Goal: Check status: Check status

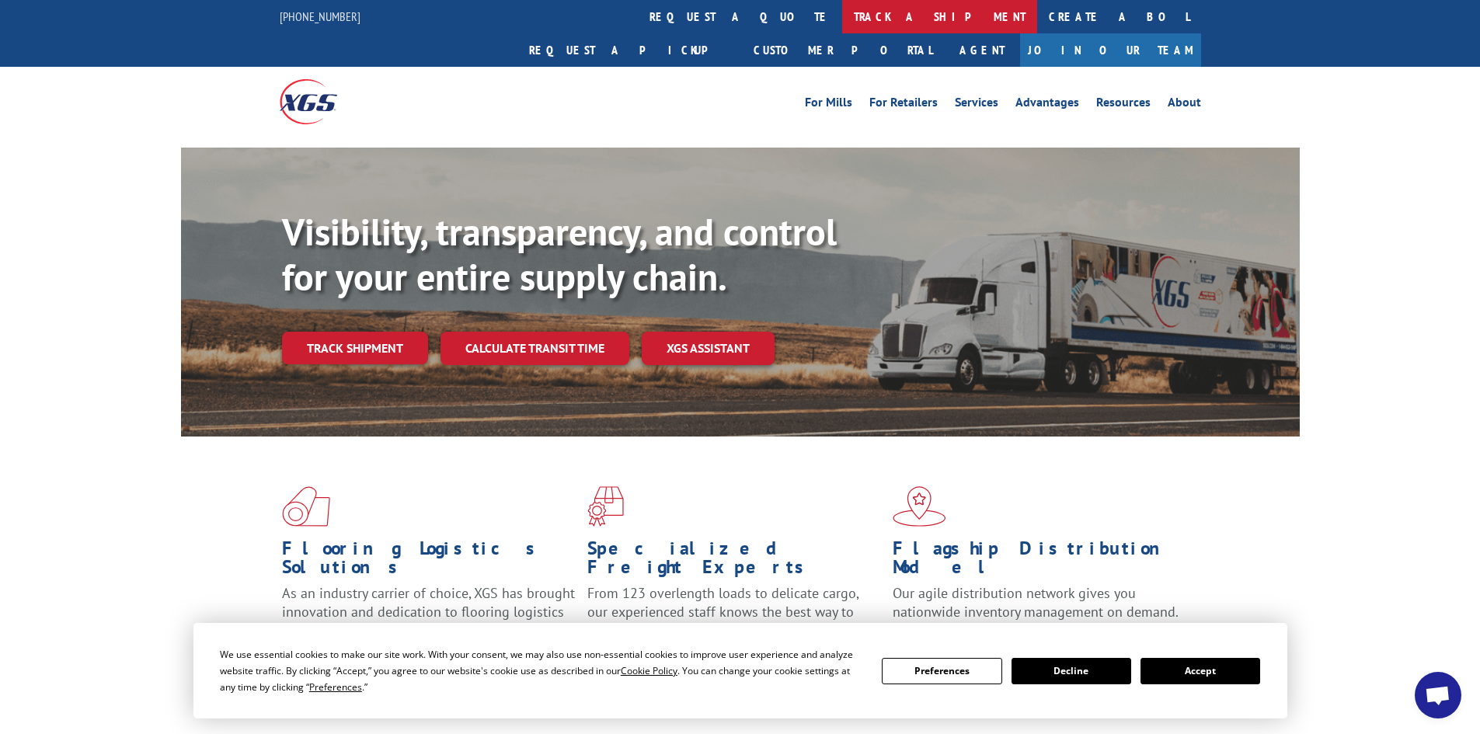
click at [842, 11] on link "track a shipment" at bounding box center [939, 16] width 195 height 33
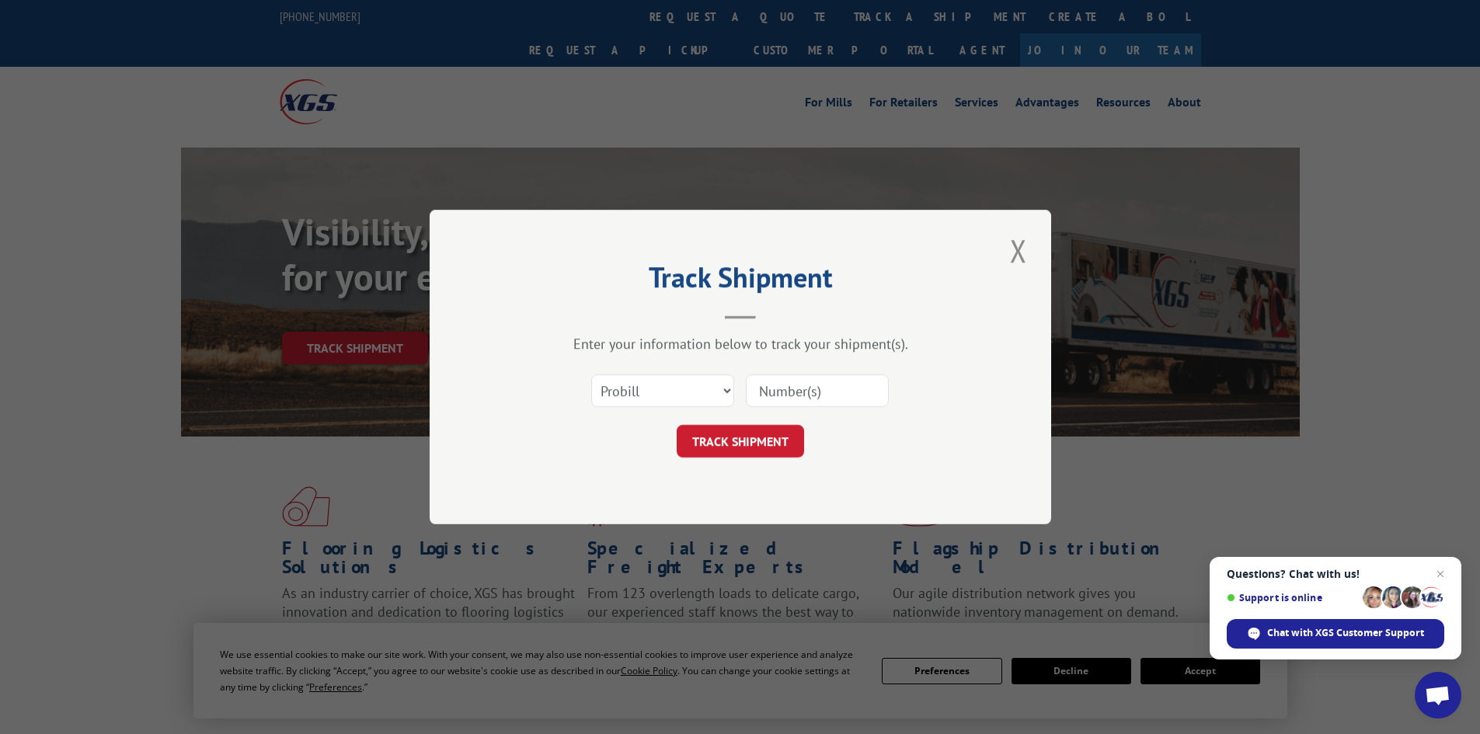
click at [754, 387] on input at bounding box center [817, 390] width 143 height 33
paste input "17308418"
type input "17308418"
click at [733, 438] on button "TRACK SHIPMENT" at bounding box center [740, 441] width 127 height 33
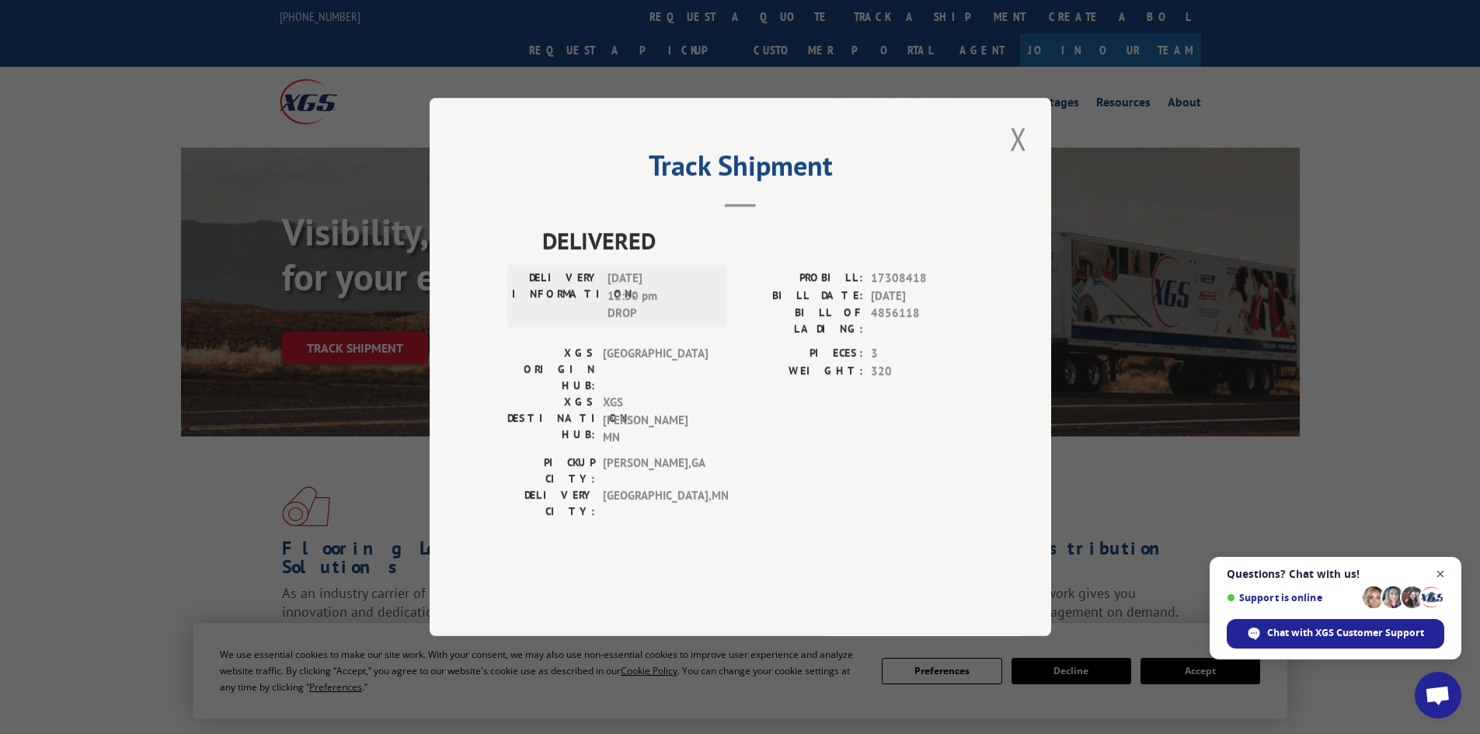
click at [1442, 571] on span "Open chat" at bounding box center [1440, 574] width 19 height 19
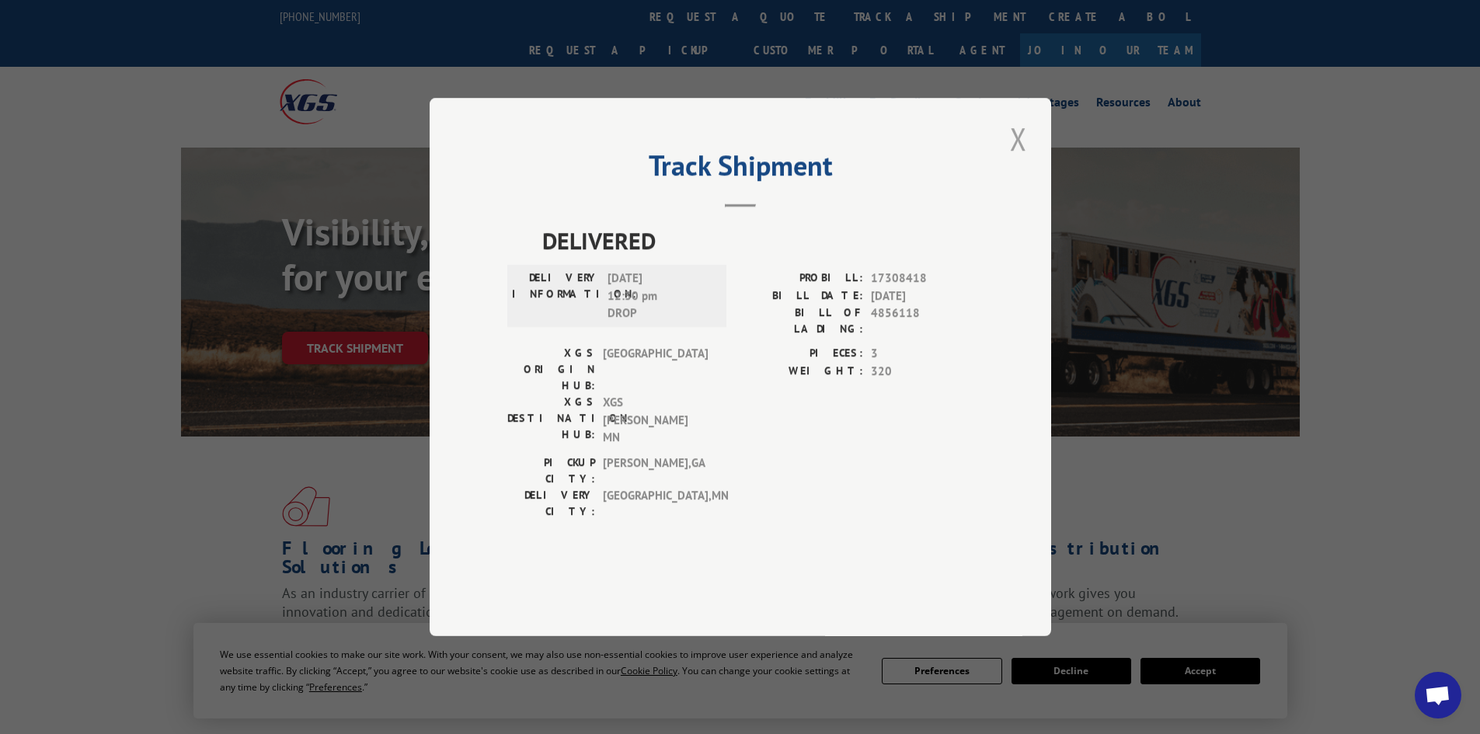
click at [1019, 160] on button "Close modal" at bounding box center [1018, 138] width 26 height 43
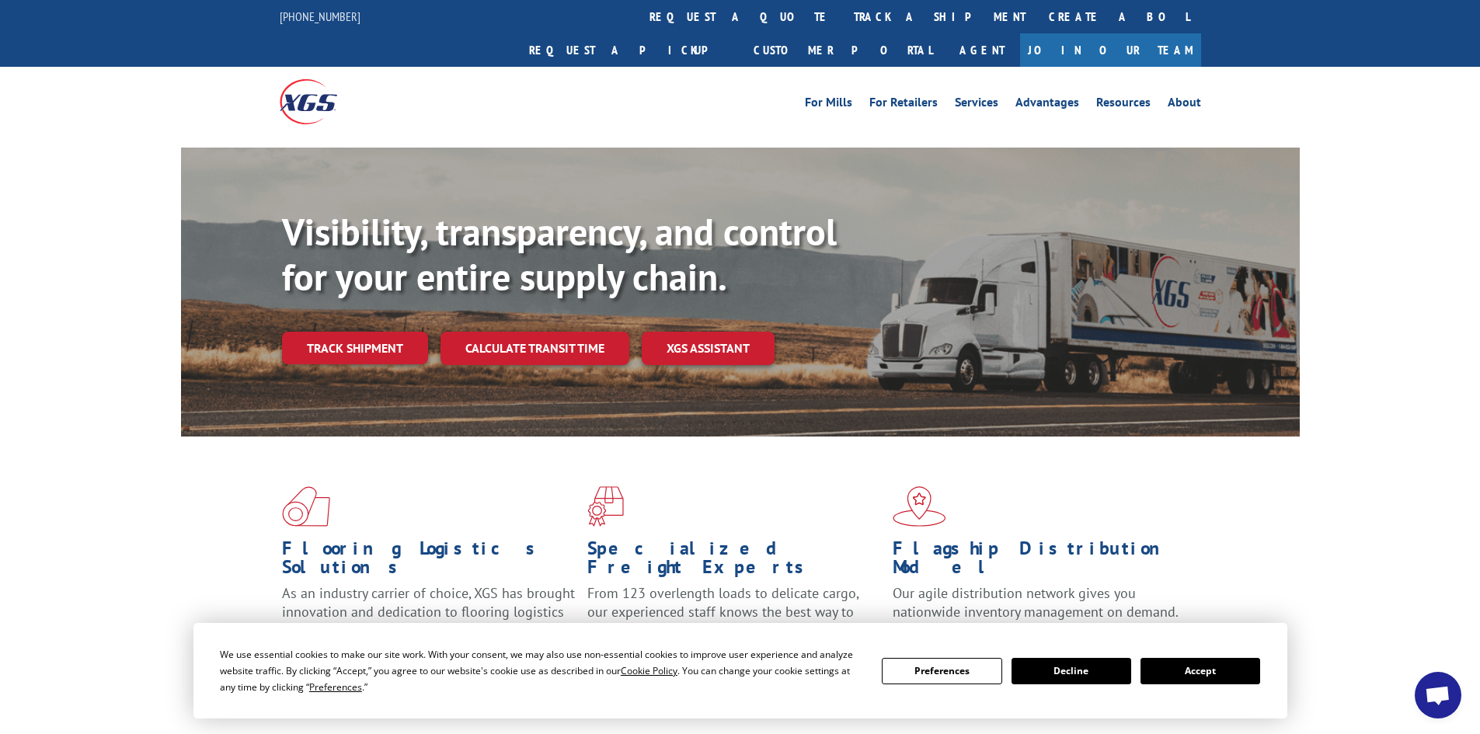
click at [1209, 680] on button "Accept" at bounding box center [1200, 671] width 120 height 26
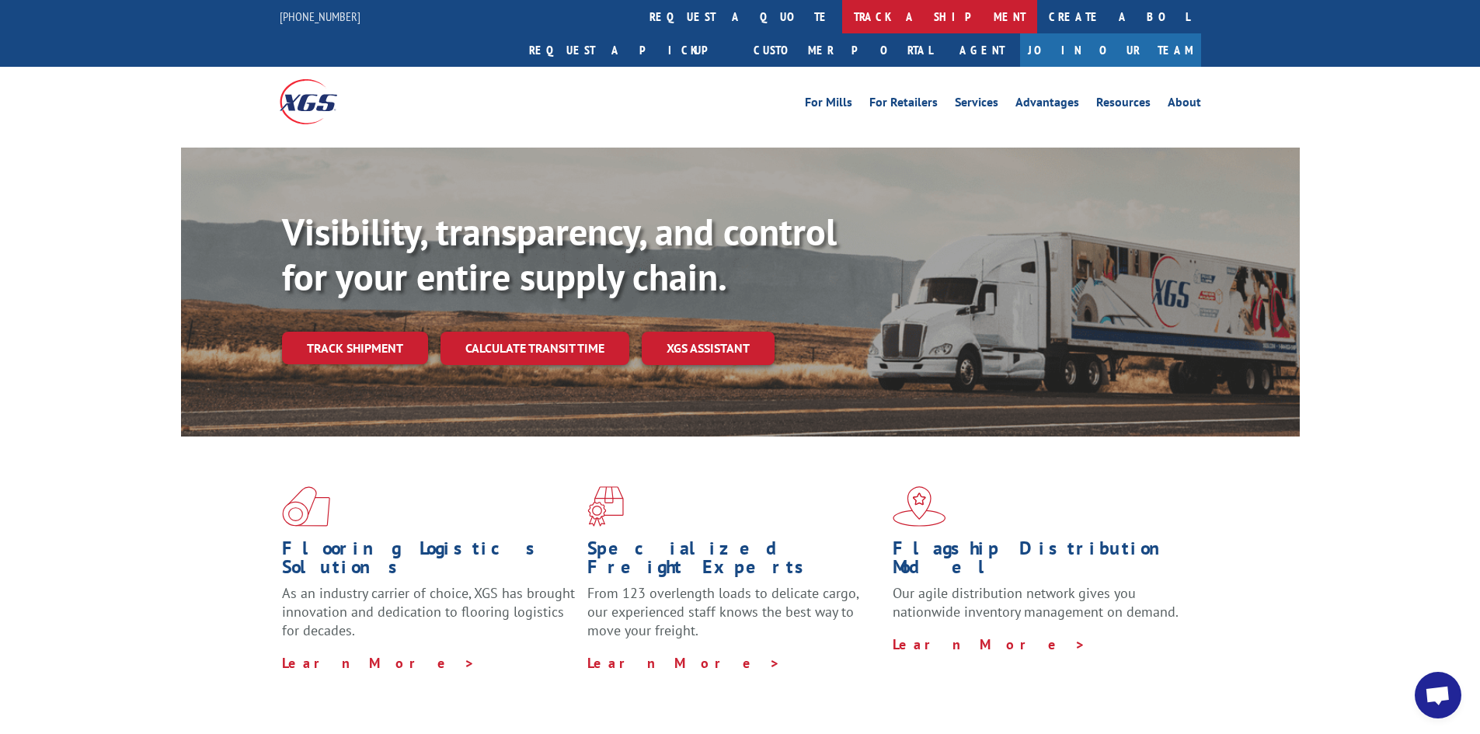
click at [842, 14] on link "track a shipment" at bounding box center [939, 16] width 195 height 33
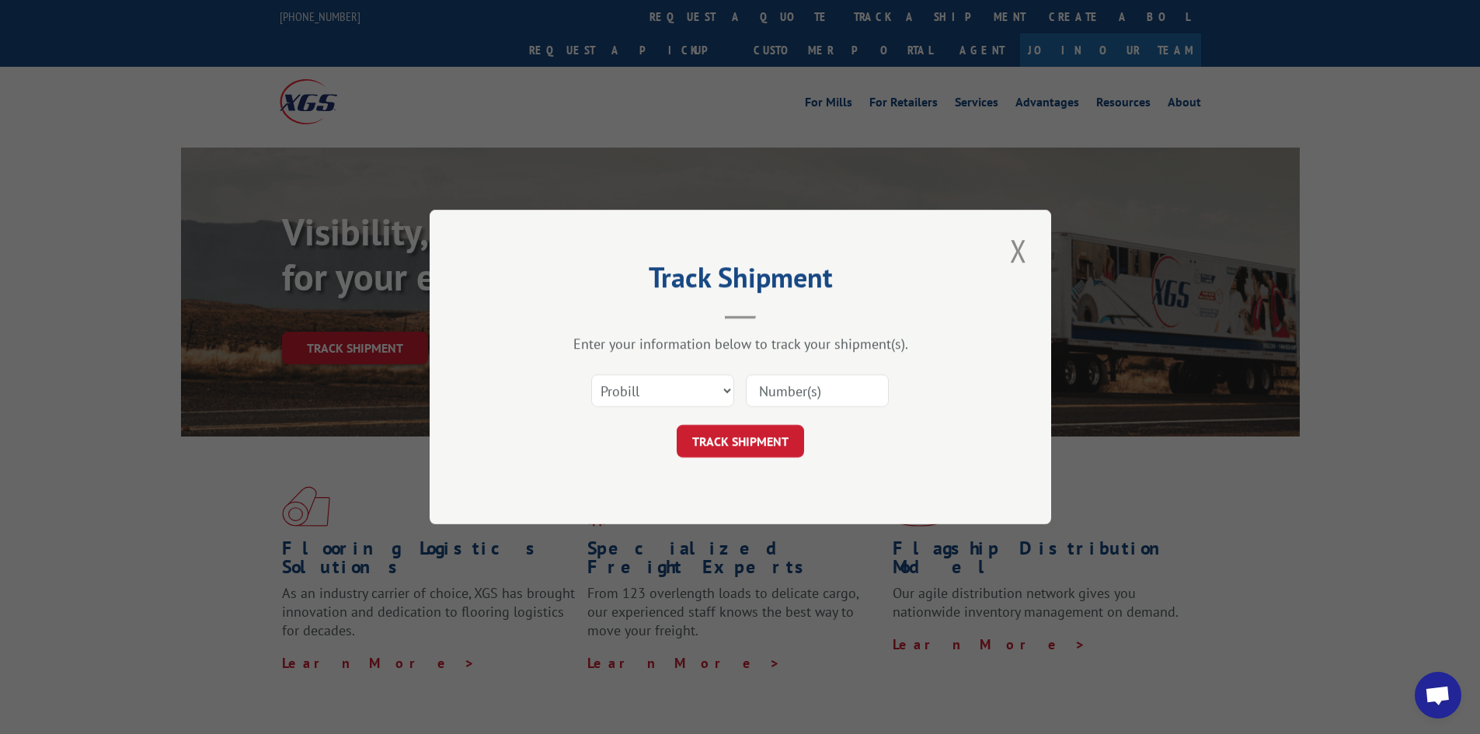
click at [773, 387] on input at bounding box center [817, 390] width 143 height 33
paste input "17308339"
type input "17308339"
click at [746, 437] on button "TRACK SHIPMENT" at bounding box center [740, 441] width 127 height 33
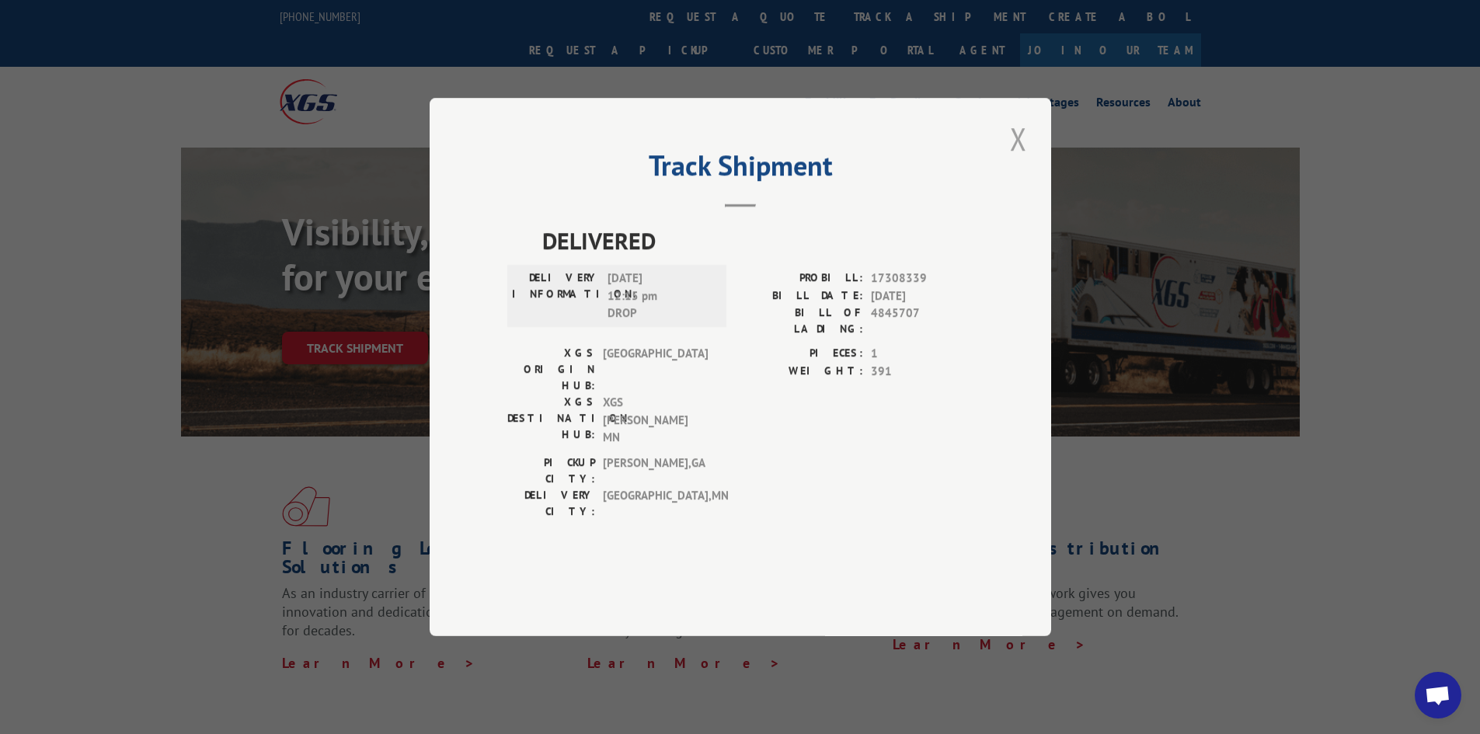
click at [1016, 160] on button "Close modal" at bounding box center [1018, 138] width 26 height 43
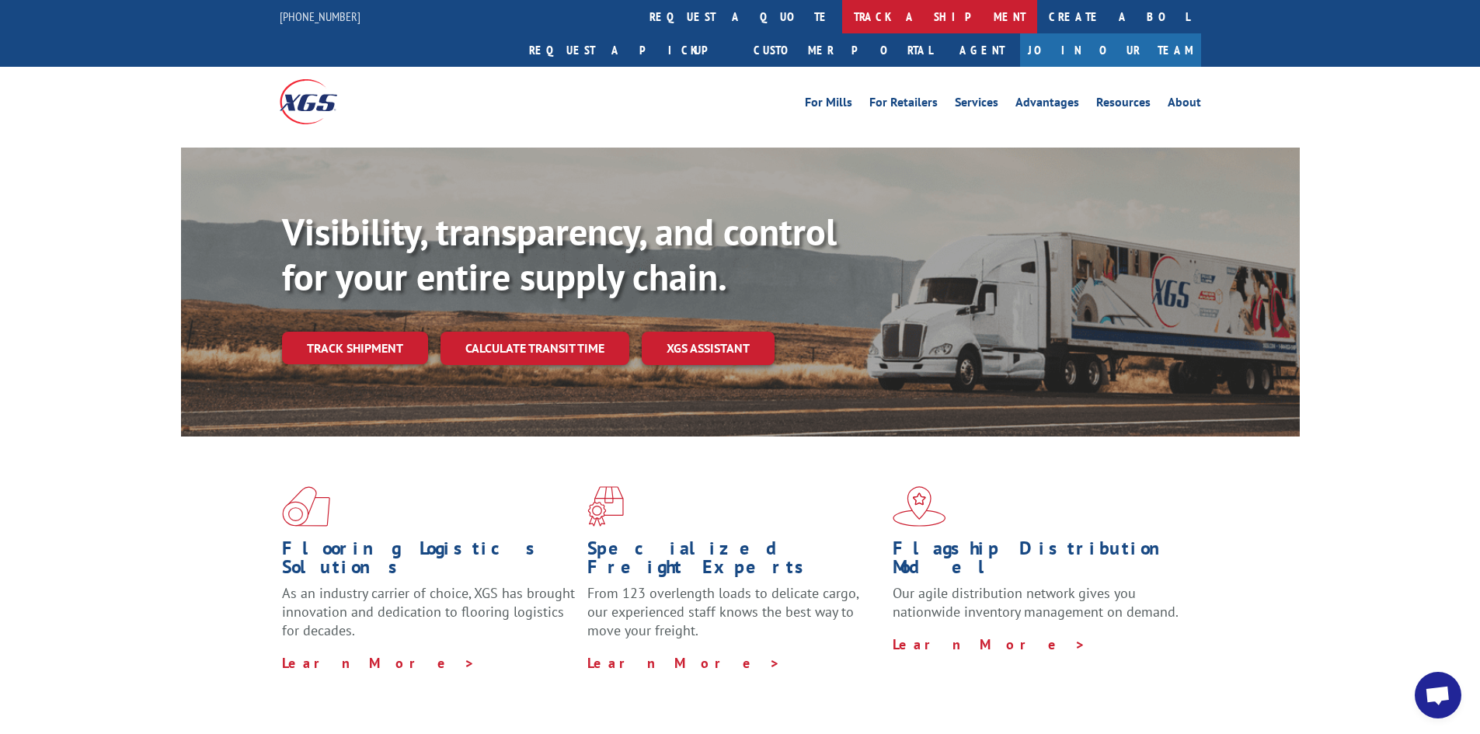
click at [842, 19] on link "track a shipment" at bounding box center [939, 16] width 195 height 33
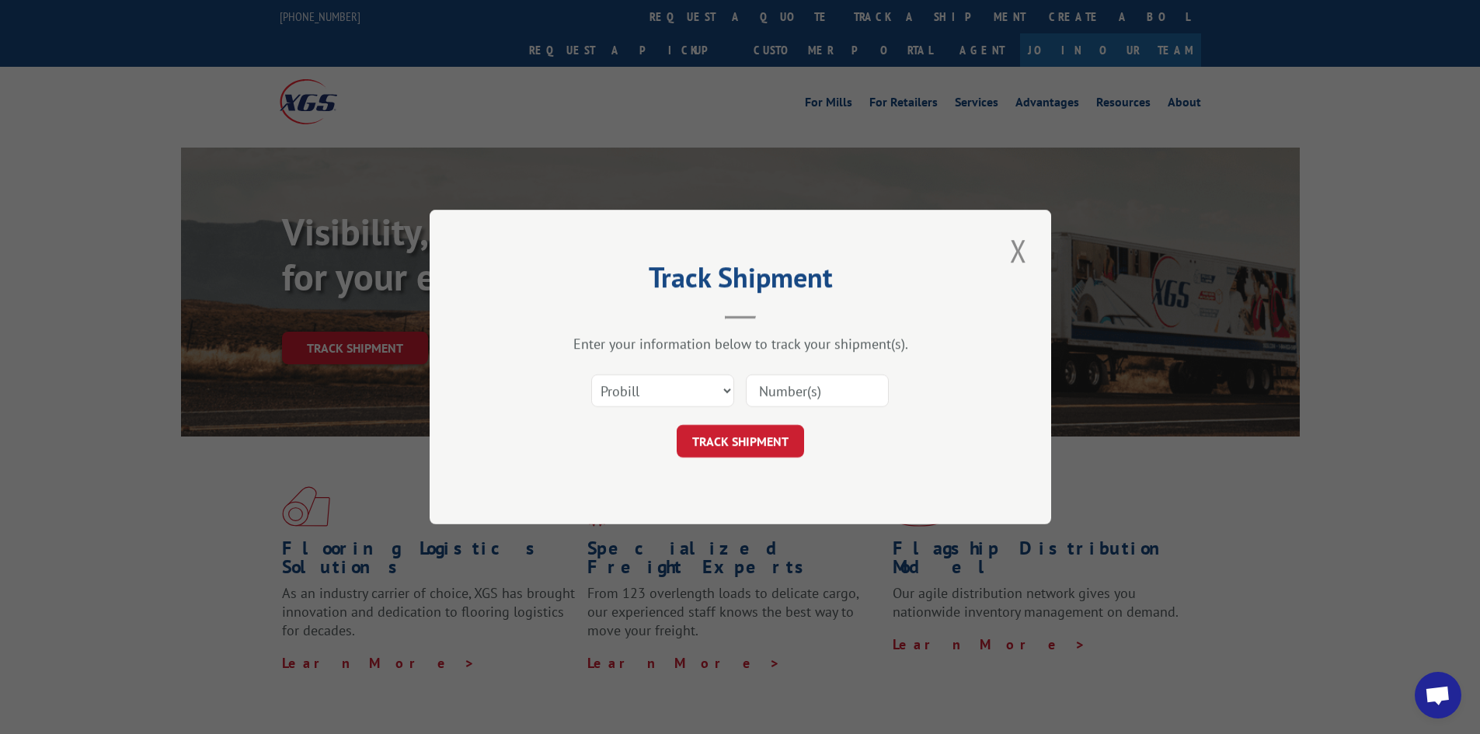
click at [754, 388] on input at bounding box center [817, 390] width 143 height 33
paste input "17308339"
type input "17308339"
click at [742, 442] on button "TRACK SHIPMENT" at bounding box center [740, 441] width 127 height 33
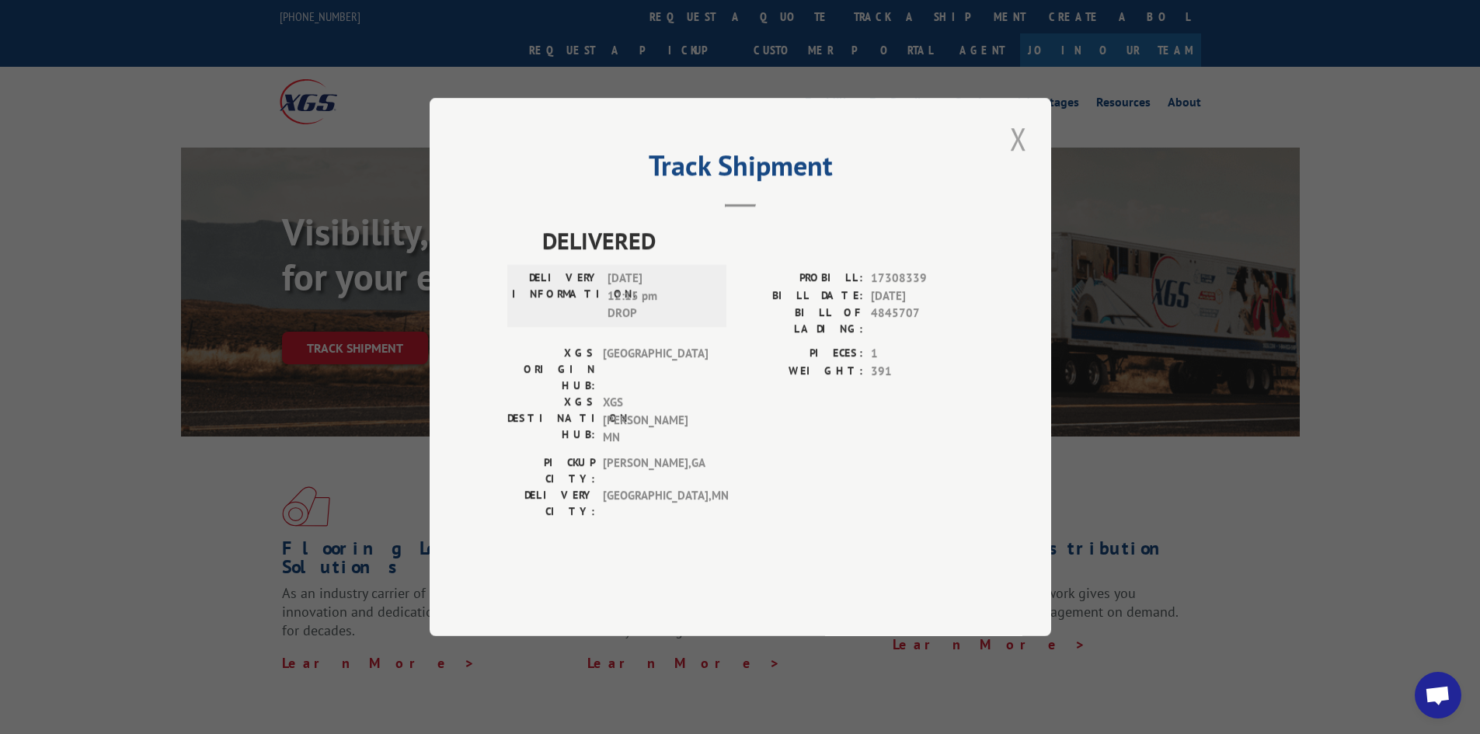
click at [1014, 160] on button "Close modal" at bounding box center [1018, 138] width 26 height 43
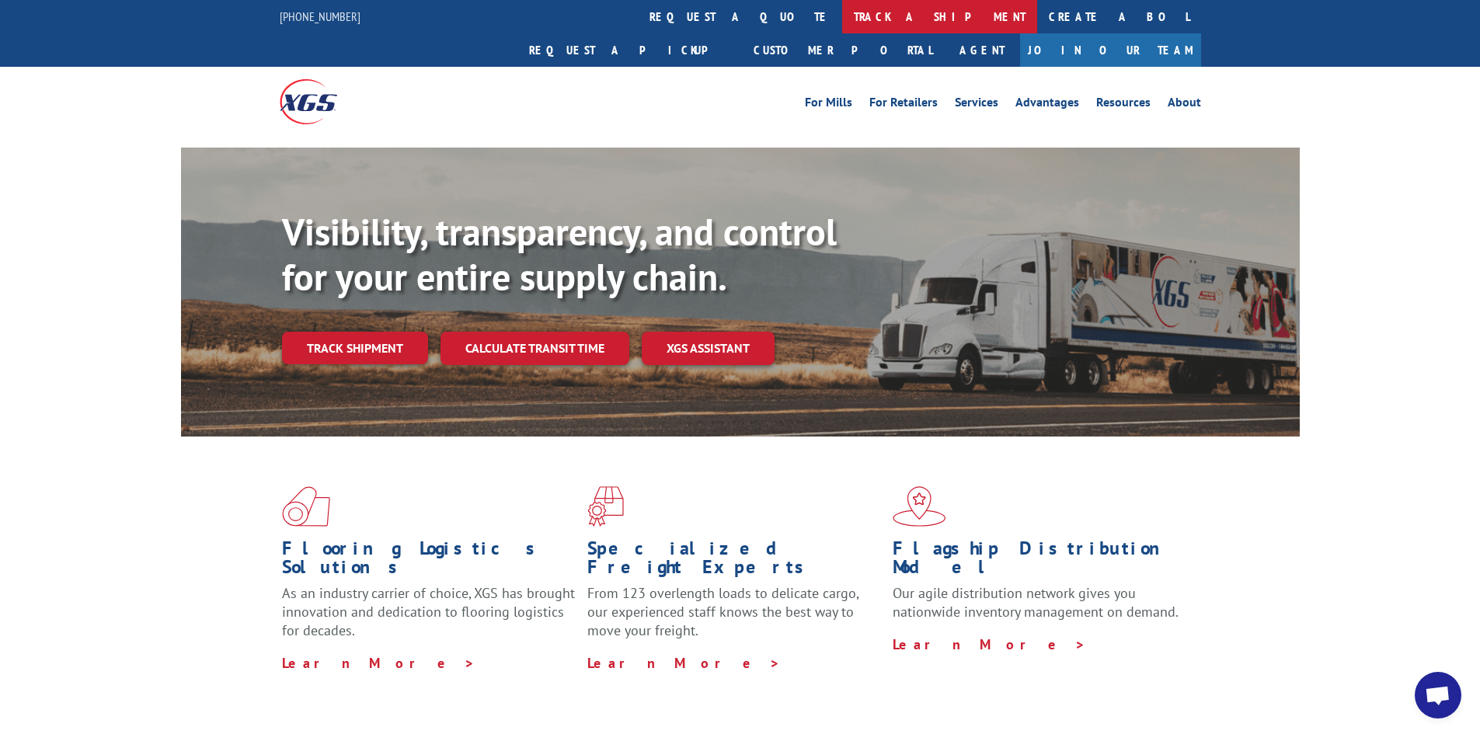
click at [842, 21] on link "track a shipment" at bounding box center [939, 16] width 195 height 33
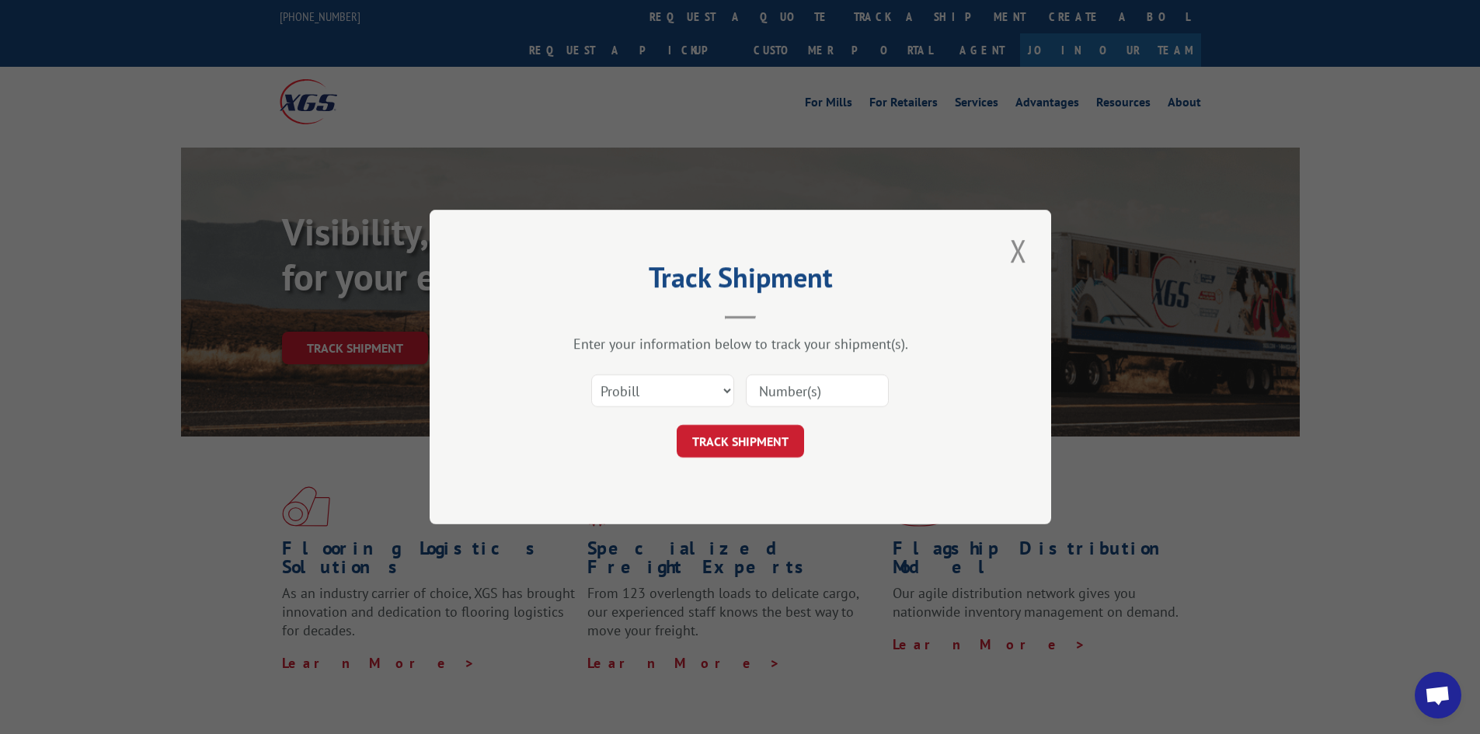
click at [774, 389] on input at bounding box center [817, 390] width 143 height 33
paste input "17308278"
type input "17308278"
click at [756, 441] on button "TRACK SHIPMENT" at bounding box center [740, 441] width 127 height 33
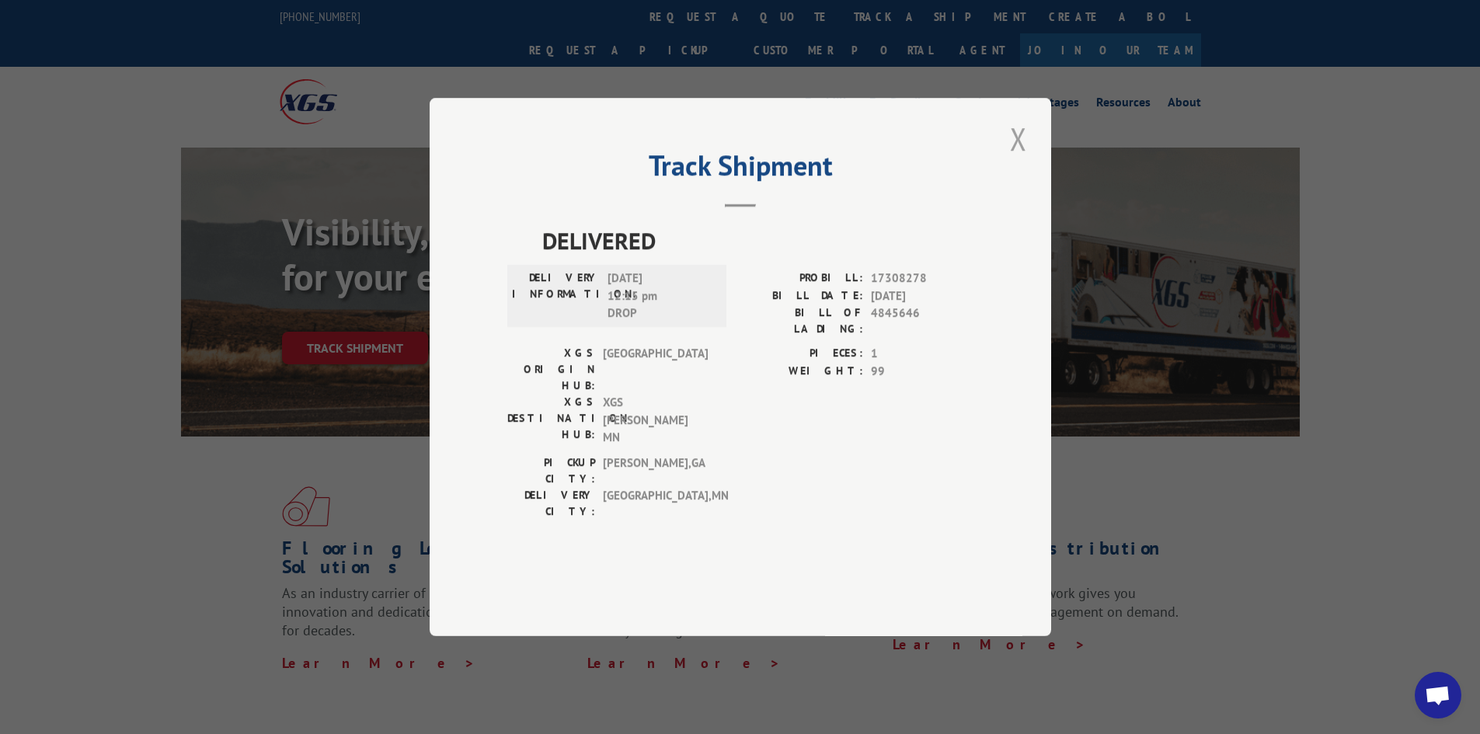
click at [1018, 160] on button "Close modal" at bounding box center [1018, 138] width 26 height 43
